Goal: Navigation & Orientation: Understand site structure

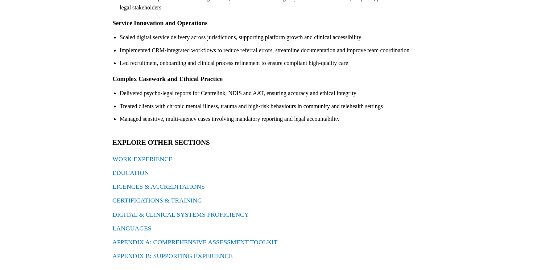
scroll to position [219, 0]
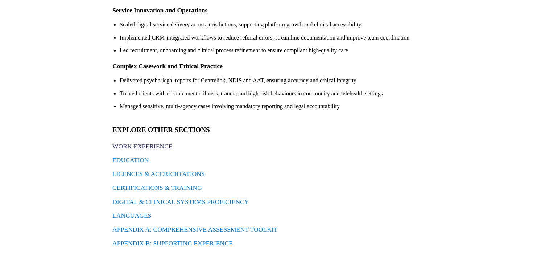
click at [136, 146] on link "WORK EXPERIENCE" at bounding box center [142, 146] width 60 height 7
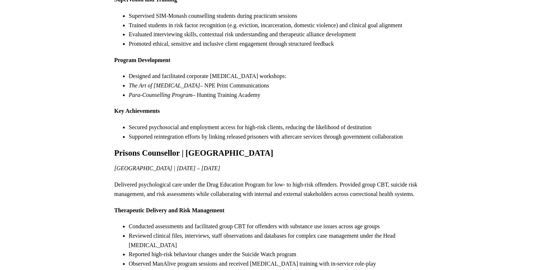
scroll to position [1428, 0]
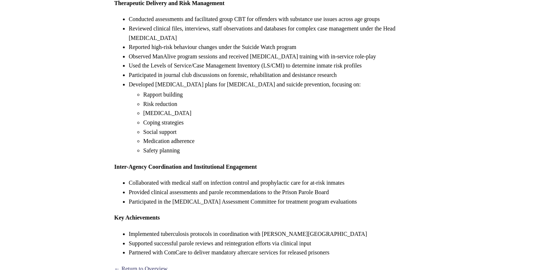
click at [144, 265] on link "← Return to Overview" at bounding box center [140, 268] width 53 height 6
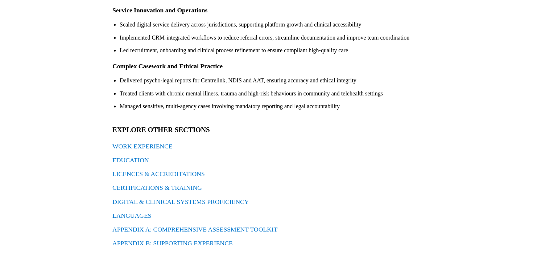
scroll to position [219, 0]
click at [150, 187] on link "CERTIFICATIONS & TRAINING" at bounding box center [157, 187] width 90 height 7
